Goal: Information Seeking & Learning: Learn about a topic

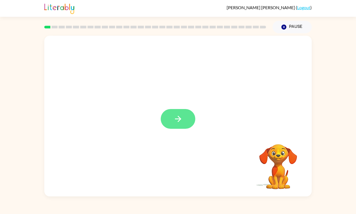
click at [181, 122] on icon "button" at bounding box center [177, 118] width 9 height 9
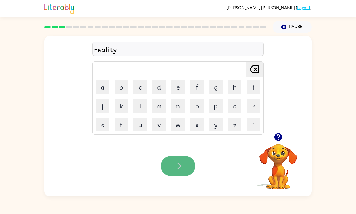
click at [182, 166] on icon "button" at bounding box center [177, 165] width 9 height 9
click at [277, 136] on icon "button" at bounding box center [278, 137] width 8 height 8
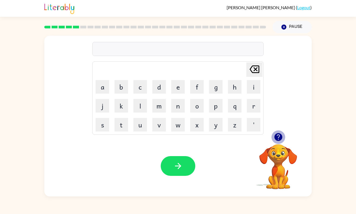
click at [281, 134] on icon "button" at bounding box center [278, 137] width 8 height 8
click at [281, 136] on icon "button" at bounding box center [278, 137] width 8 height 8
click at [281, 137] on icon "button" at bounding box center [278, 137] width 8 height 8
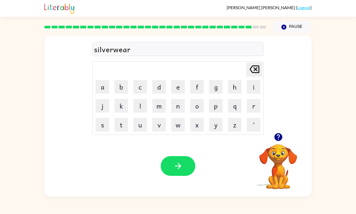
click at [182, 177] on div "Your browser must support playing .mp4 files to use Literably. Please try using…" at bounding box center [177, 165] width 267 height 61
click at [177, 166] on icon "button" at bounding box center [178, 166] width 6 height 6
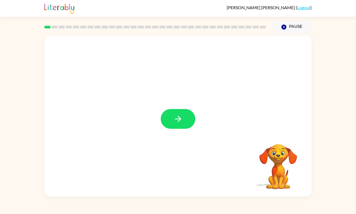
click at [244, 112] on div at bounding box center [177, 116] width 267 height 160
click at [281, 149] on video "Your browser must support playing .mp4 files to use Literably. Please try using…" at bounding box center [278, 163] width 54 height 54
click at [176, 117] on icon "button" at bounding box center [177, 118] width 9 height 9
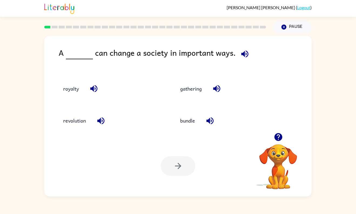
click at [5, 187] on div "A can change a society in important ways. royalty gathering revolution bundle Y…" at bounding box center [178, 114] width 356 height 163
drag, startPoint x: 65, startPoint y: 125, endPoint x: 76, endPoint y: 53, distance: 72.9
click at [76, 53] on div "A can change a society in important ways. royalty gathering revolution bundle Y…" at bounding box center [177, 116] width 267 height 160
click at [71, 117] on button "revolution" at bounding box center [74, 120] width 33 height 15
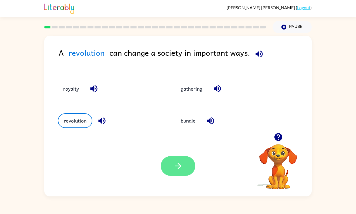
click at [180, 159] on button "button" at bounding box center [178, 166] width 35 height 20
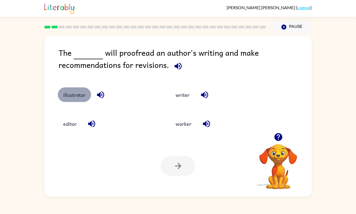
click at [76, 93] on button "illustrator" at bounding box center [74, 94] width 33 height 15
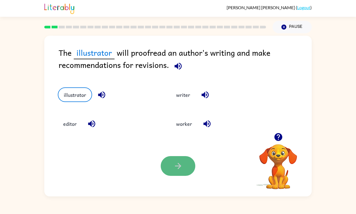
click at [184, 167] on button "button" at bounding box center [178, 166] width 35 height 20
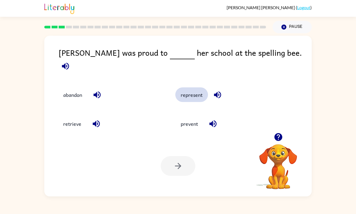
click at [184, 90] on button "represent" at bounding box center [191, 94] width 33 height 15
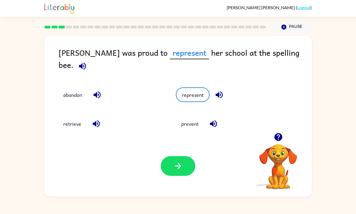
click at [167, 155] on div "Your browser must support playing .mp4 files to use Literably. Please try using…" at bounding box center [177, 165] width 267 height 61
click at [174, 168] on icon "button" at bounding box center [177, 165] width 9 height 9
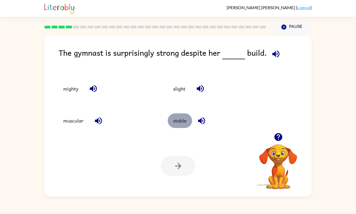
click at [171, 121] on button "stable" at bounding box center [180, 120] width 24 height 15
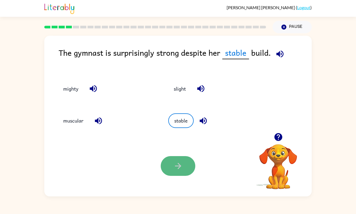
click at [177, 163] on icon "button" at bounding box center [177, 165] width 9 height 9
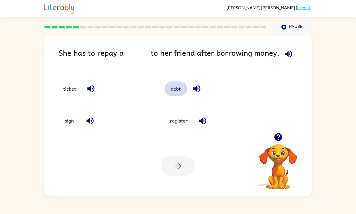
click at [174, 93] on button "debt" at bounding box center [175, 88] width 23 height 15
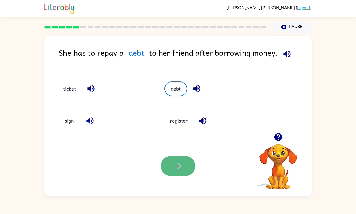
click at [189, 167] on button "button" at bounding box center [178, 166] width 35 height 20
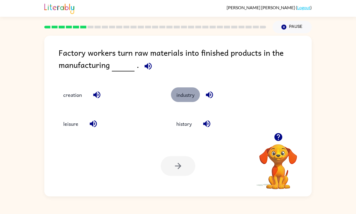
click at [190, 92] on button "industry" at bounding box center [185, 94] width 29 height 15
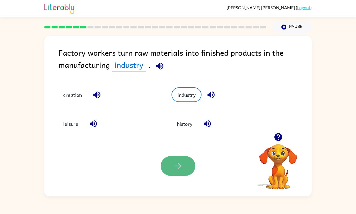
click at [178, 170] on icon "button" at bounding box center [177, 165] width 9 height 9
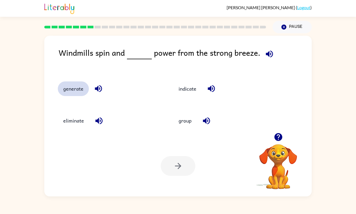
click at [83, 87] on button "generate" at bounding box center [73, 88] width 31 height 15
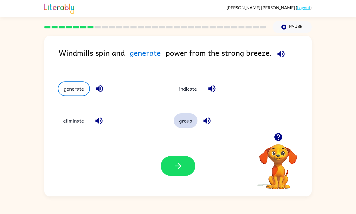
click at [194, 115] on button "group" at bounding box center [186, 120] width 24 height 15
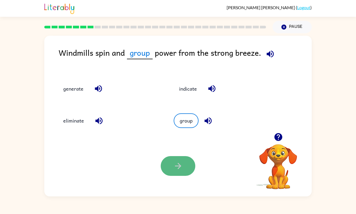
click at [180, 162] on icon "button" at bounding box center [177, 165] width 9 height 9
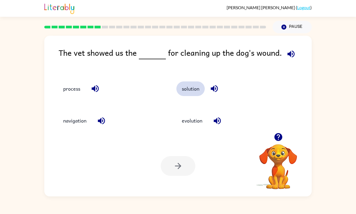
click at [184, 88] on button "solution" at bounding box center [190, 88] width 28 height 15
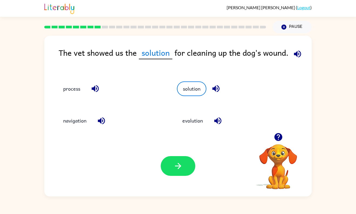
click at [167, 175] on div at bounding box center [178, 166] width 35 height 20
click at [167, 173] on button "button" at bounding box center [178, 166] width 35 height 20
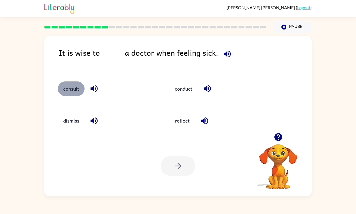
click at [66, 84] on button "consult" at bounding box center [71, 88] width 27 height 15
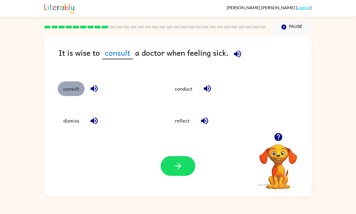
click at [84, 92] on button "consult" at bounding box center [71, 88] width 27 height 15
click at [78, 91] on button "consult" at bounding box center [71, 88] width 27 height 15
click at [175, 123] on button "reflect" at bounding box center [183, 120] width 26 height 15
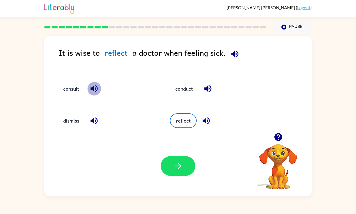
click at [93, 87] on icon "button" at bounding box center [93, 88] width 7 height 7
click at [207, 90] on icon "button" at bounding box center [207, 88] width 9 height 9
click at [68, 94] on button "consult" at bounding box center [71, 88] width 27 height 15
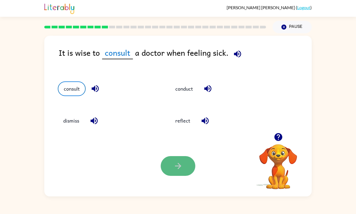
click at [187, 163] on button "button" at bounding box center [178, 166] width 35 height 20
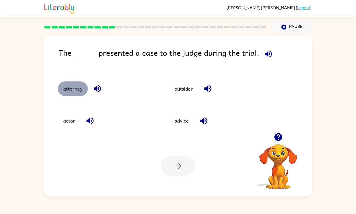
click at [64, 87] on button "attorney" at bounding box center [73, 88] width 30 height 15
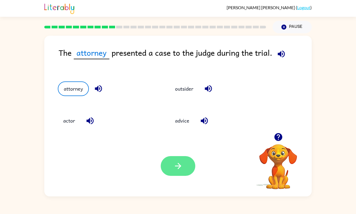
click at [175, 167] on icon "button" at bounding box center [177, 165] width 9 height 9
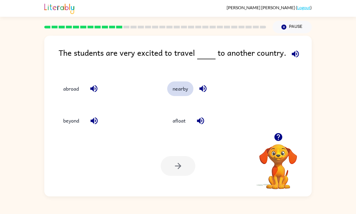
click at [181, 92] on button "nearby" at bounding box center [180, 88] width 26 height 15
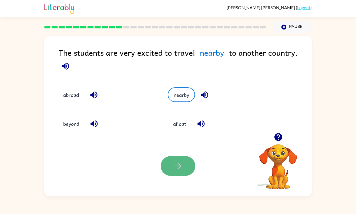
click at [168, 165] on button "button" at bounding box center [178, 166] width 35 height 20
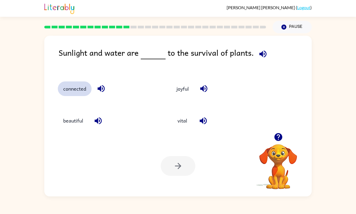
click at [90, 85] on button "connected" at bounding box center [75, 88] width 34 height 15
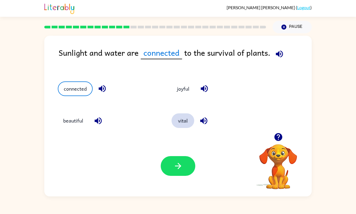
click at [176, 123] on button "vital" at bounding box center [182, 120] width 23 height 15
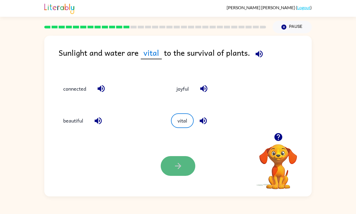
click at [178, 170] on icon "button" at bounding box center [177, 165] width 9 height 9
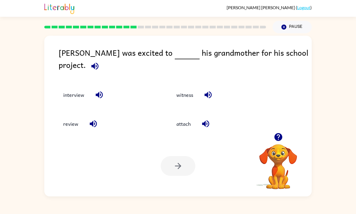
click at [178, 172] on div at bounding box center [178, 166] width 35 height 20
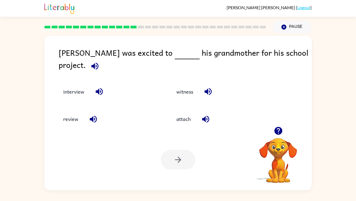
click at [352, 37] on div "Diego was excited to his grandmother for his school project. interview witness …" at bounding box center [178, 111] width 356 height 157
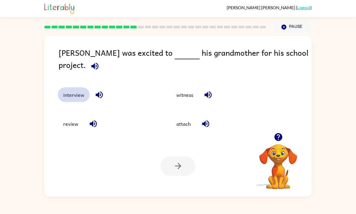
click at [68, 90] on button "interview" at bounding box center [74, 94] width 32 height 15
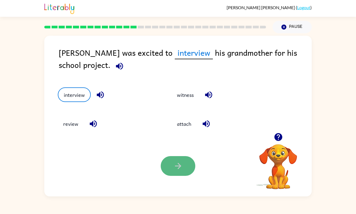
click at [176, 168] on icon "button" at bounding box center [177, 165] width 9 height 9
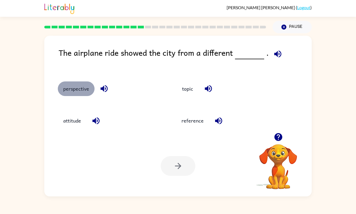
click at [80, 83] on button "perspective" at bounding box center [76, 88] width 37 height 15
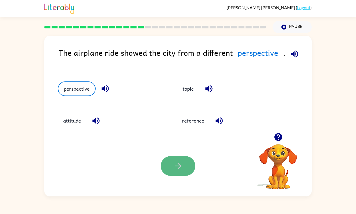
click at [192, 161] on button "button" at bounding box center [178, 166] width 35 height 20
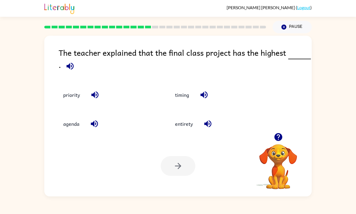
click at [200, 93] on icon "button" at bounding box center [203, 94] width 9 height 9
click at [66, 102] on button "priority" at bounding box center [72, 94] width 28 height 15
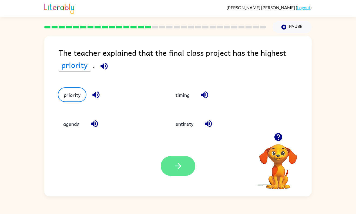
click at [184, 170] on button "button" at bounding box center [178, 166] width 35 height 20
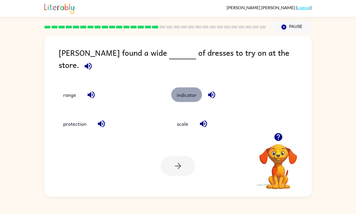
click at [181, 92] on button "indicator" at bounding box center [186, 94] width 31 height 15
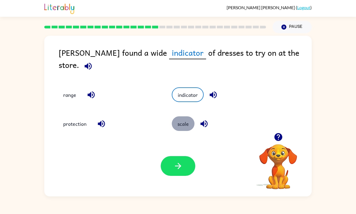
click at [188, 119] on button "scale" at bounding box center [183, 123] width 23 height 15
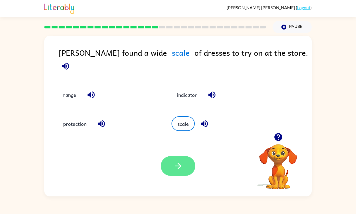
click at [178, 163] on icon "button" at bounding box center [178, 166] width 6 height 6
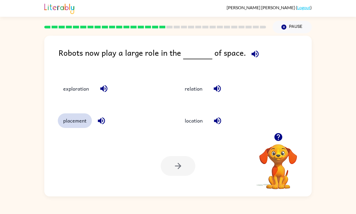
click at [81, 123] on button "placement" at bounding box center [75, 120] width 34 height 15
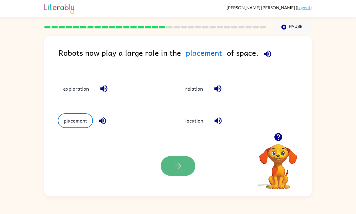
click at [178, 174] on button "button" at bounding box center [178, 166] width 35 height 20
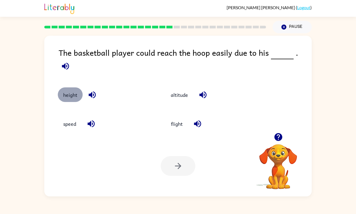
click at [58, 90] on button "height" at bounding box center [70, 94] width 25 height 15
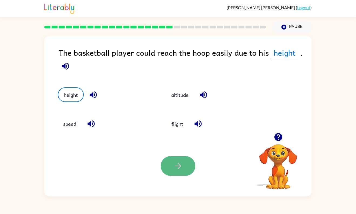
click at [178, 170] on icon "button" at bounding box center [177, 165] width 9 height 9
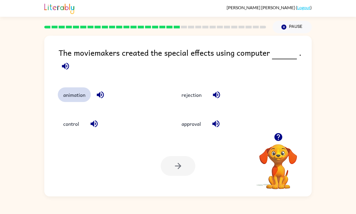
click at [67, 98] on button "animation" at bounding box center [74, 94] width 33 height 15
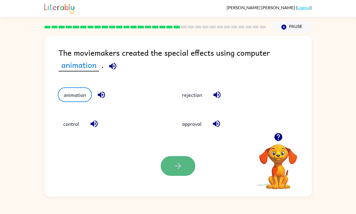
click at [188, 164] on button "button" at bounding box center [178, 166] width 35 height 20
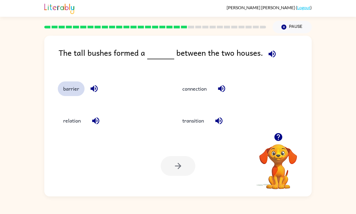
click at [61, 92] on button "barrier" at bounding box center [71, 88] width 27 height 15
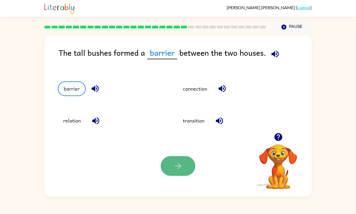
click at [167, 167] on button "button" at bounding box center [178, 166] width 35 height 20
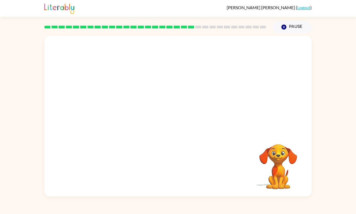
click at [127, 116] on video "Your browser must support playing .mp4 files to use Literably. Please try using…" at bounding box center [177, 84] width 267 height 97
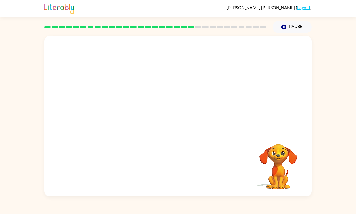
click at [127, 116] on video "Your browser must support playing .mp4 files to use Literably. Please try using…" at bounding box center [177, 84] width 267 height 97
click at [126, 115] on video "Your browser must support playing .mp4 files to use Literably. Please try using…" at bounding box center [177, 84] width 267 height 97
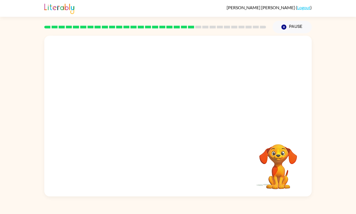
click at [126, 115] on video "Your browser must support playing .mp4 files to use Literably. Please try using…" at bounding box center [177, 84] width 267 height 97
click at [180, 121] on div at bounding box center [178, 119] width 35 height 20
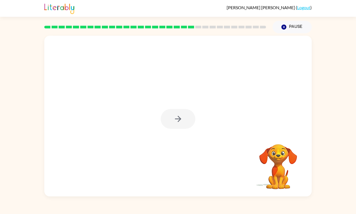
click at [181, 122] on div at bounding box center [178, 119] width 35 height 20
click at [181, 122] on icon "button" at bounding box center [177, 118] width 9 height 9
click at [181, 122] on div at bounding box center [178, 119] width 35 height 20
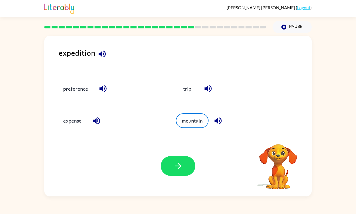
click at [181, 122] on button "mountain" at bounding box center [192, 120] width 33 height 15
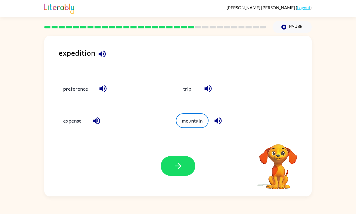
click at [181, 122] on button "mountain" at bounding box center [192, 120] width 33 height 15
click at [191, 119] on button "mountain" at bounding box center [191, 120] width 32 height 15
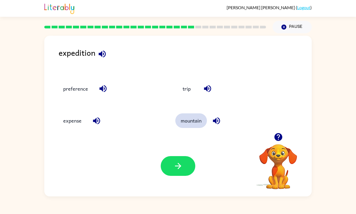
click at [191, 119] on button "mountain" at bounding box center [191, 120] width 32 height 15
click at [204, 121] on button "mountain" at bounding box center [191, 120] width 32 height 15
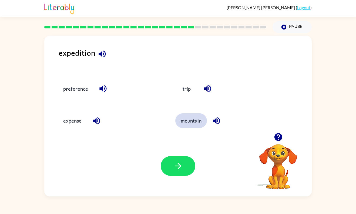
click at [204, 121] on button "mountain" at bounding box center [191, 120] width 32 height 15
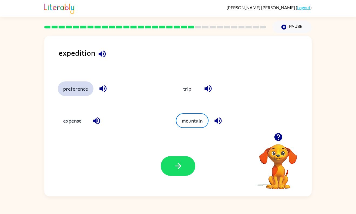
click at [87, 88] on button "preference" at bounding box center [76, 88] width 36 height 15
click at [79, 92] on button "preference" at bounding box center [76, 88] width 36 height 15
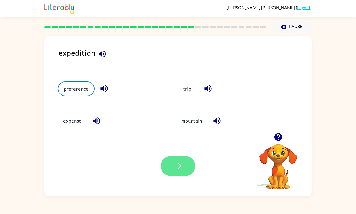
click at [173, 166] on button "button" at bounding box center [178, 166] width 35 height 20
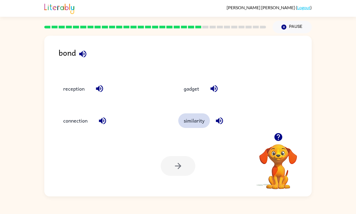
click at [210, 119] on button "similarity" at bounding box center [194, 120] width 32 height 15
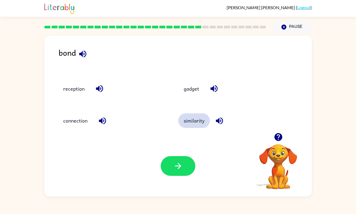
click at [210, 119] on button "similarity" at bounding box center [194, 120] width 32 height 15
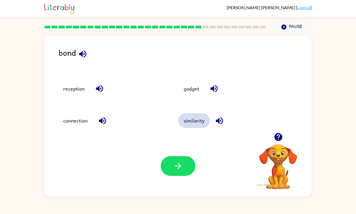
click at [210, 119] on button "similarity" at bounding box center [194, 120] width 32 height 15
click at [213, 121] on div "similarity" at bounding box center [233, 120] width 109 height 15
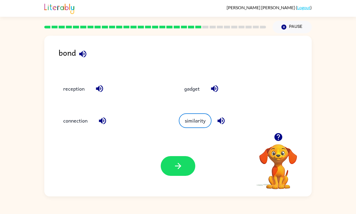
click at [213, 121] on div "similarity" at bounding box center [233, 120] width 109 height 15
click at [84, 116] on button "connection" at bounding box center [75, 120] width 35 height 15
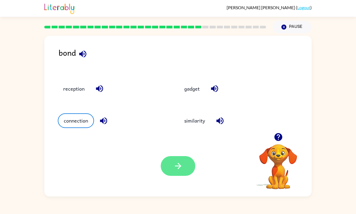
click at [178, 171] on button "button" at bounding box center [178, 166] width 35 height 20
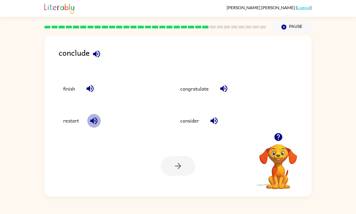
click at [93, 121] on icon "button" at bounding box center [93, 120] width 7 height 7
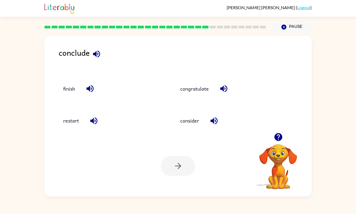
click at [93, 121] on icon "button" at bounding box center [93, 120] width 7 height 7
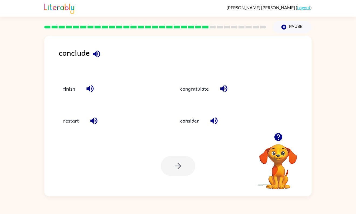
click at [93, 121] on icon "button" at bounding box center [93, 120] width 7 height 7
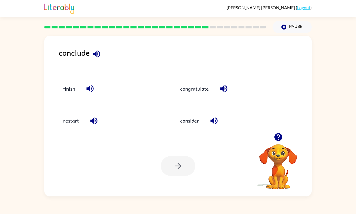
click at [93, 121] on icon "button" at bounding box center [93, 120] width 7 height 7
click at [97, 122] on icon "button" at bounding box center [93, 120] width 9 height 9
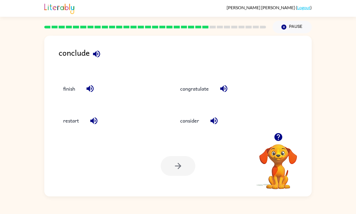
click at [97, 122] on icon "button" at bounding box center [93, 120] width 7 height 7
click at [79, 122] on button "restart" at bounding box center [71, 120] width 26 height 15
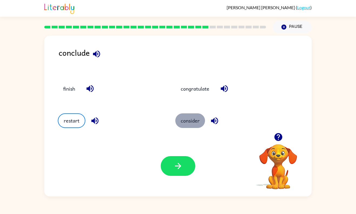
click at [193, 122] on button "consider" at bounding box center [190, 120] width 30 height 15
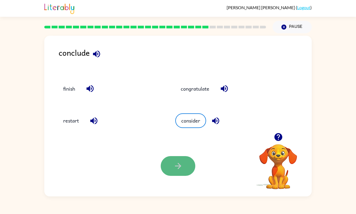
click at [178, 161] on icon "button" at bounding box center [177, 165] width 9 height 9
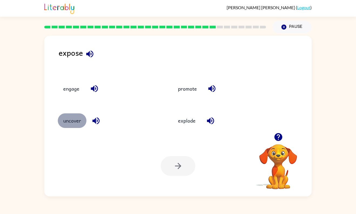
click at [73, 124] on button "uncover" at bounding box center [72, 120] width 29 height 15
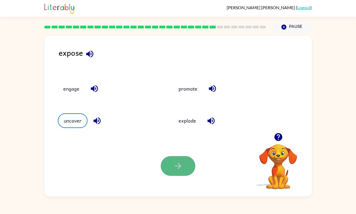
click at [187, 169] on button "button" at bounding box center [178, 166] width 35 height 20
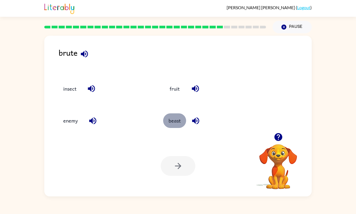
click at [179, 117] on button "beast" at bounding box center [174, 120] width 23 height 15
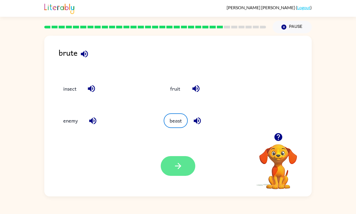
click at [190, 167] on button "button" at bounding box center [178, 166] width 35 height 20
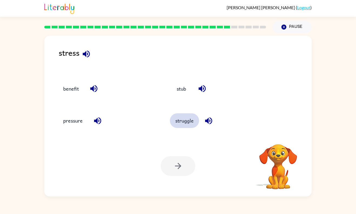
click at [172, 119] on button "struggle" at bounding box center [184, 120] width 29 height 15
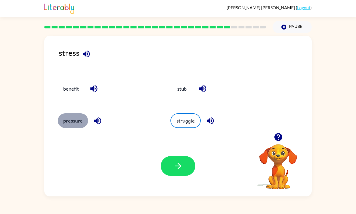
click at [80, 115] on button "pressure" at bounding box center [73, 120] width 30 height 15
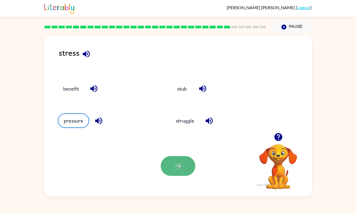
click at [180, 167] on icon "button" at bounding box center [177, 165] width 9 height 9
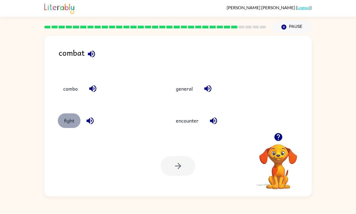
click at [65, 123] on button "fight" at bounding box center [69, 120] width 23 height 15
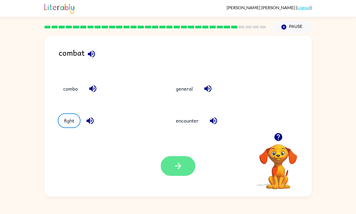
click at [183, 168] on button "button" at bounding box center [178, 166] width 35 height 20
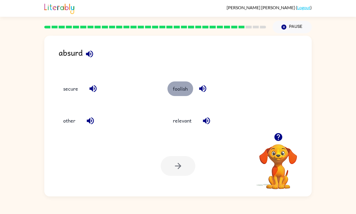
click at [170, 89] on button "foolish" at bounding box center [180, 88] width 26 height 15
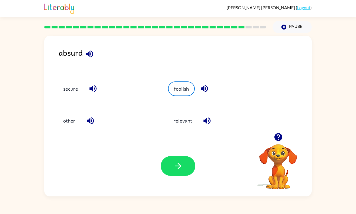
click at [184, 181] on div "Your browser must support playing .mp4 files to use Literably. Please try using…" at bounding box center [177, 165] width 267 height 61
click at [181, 176] on div "Your browser must support playing .mp4 files to use Literably. Please try using…" at bounding box center [177, 165] width 267 height 61
click at [179, 169] on icon "button" at bounding box center [177, 165] width 9 height 9
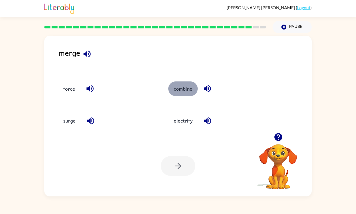
click at [183, 85] on button "combine" at bounding box center [182, 88] width 29 height 15
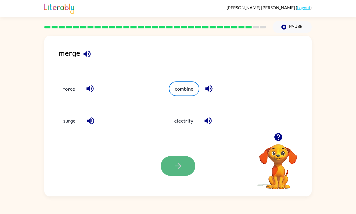
click at [179, 171] on button "button" at bounding box center [178, 166] width 35 height 20
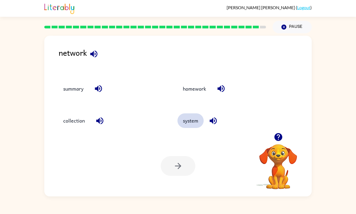
click at [197, 119] on button "system" at bounding box center [190, 120] width 26 height 15
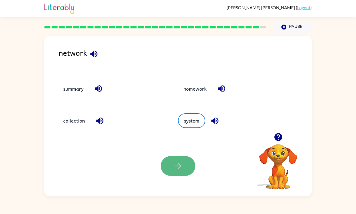
click at [166, 160] on button "button" at bounding box center [178, 166] width 35 height 20
